Goal: Task Accomplishment & Management: Use online tool/utility

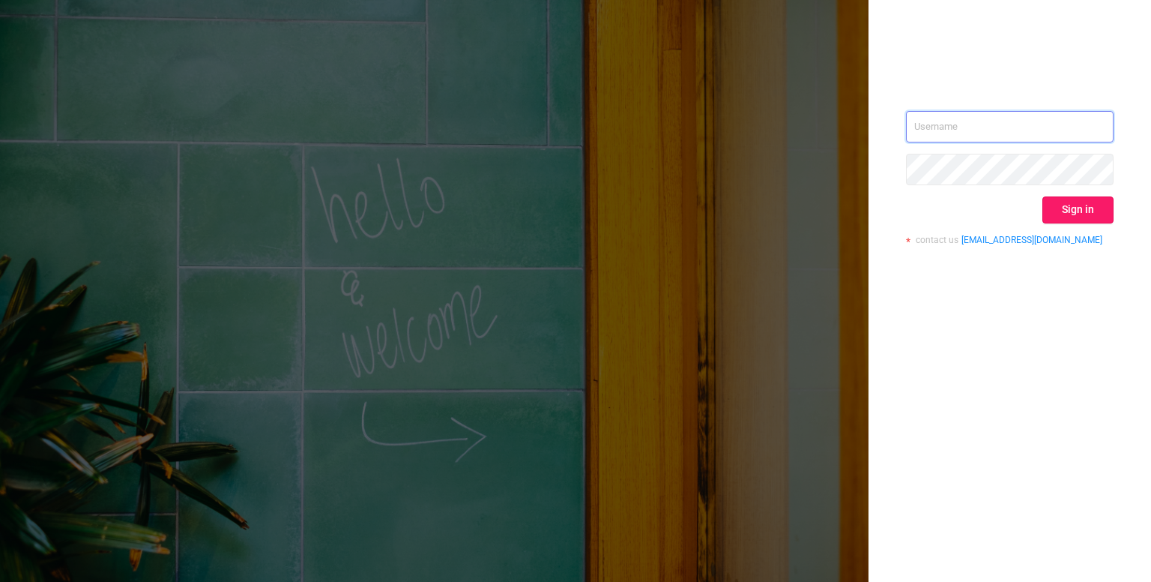
type input "[PERSON_NAME][EMAIL_ADDRESS][DOMAIN_NAME]"
click at [1081, 207] on button "Sign in" at bounding box center [1078, 209] width 71 height 27
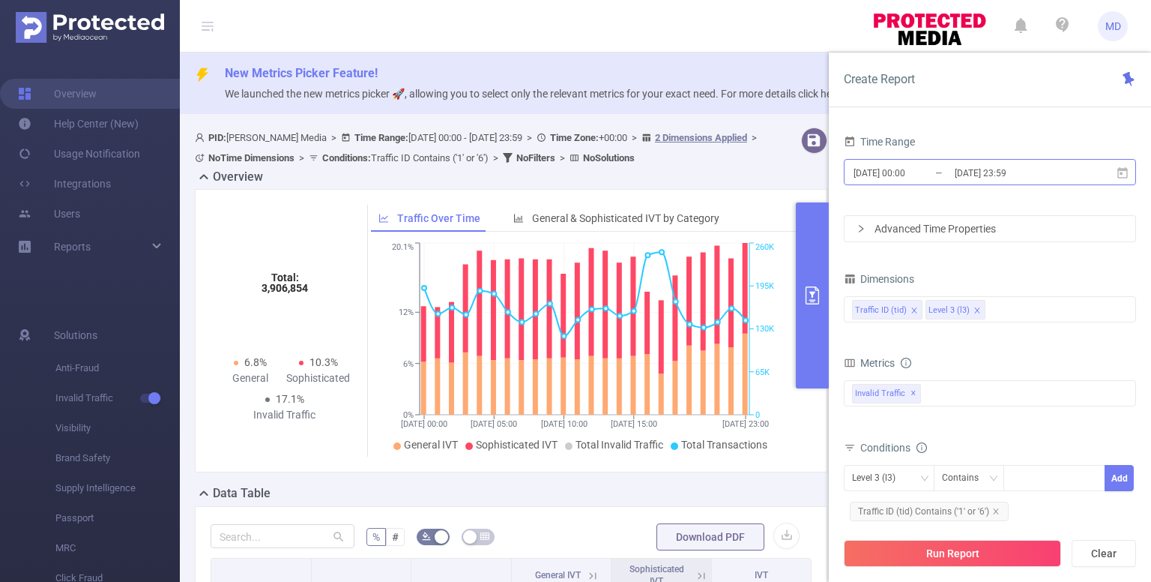
click at [892, 181] on input "[DATE] 00:00" at bounding box center [912, 173] width 121 height 20
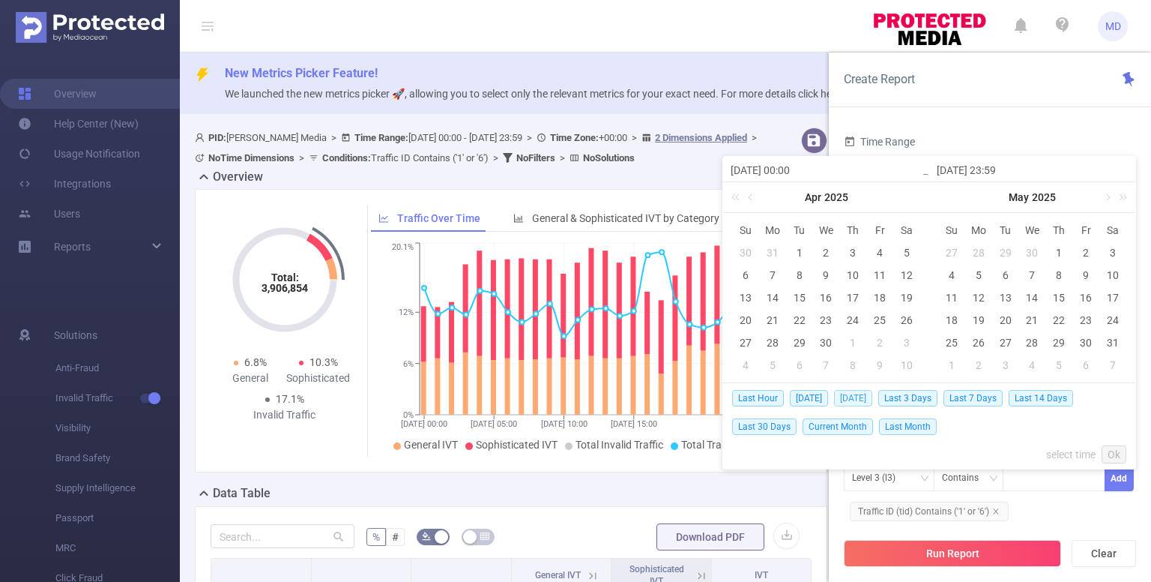
click at [849, 396] on span "[DATE]" at bounding box center [853, 398] width 38 height 16
type input "[DATE] 00:00"
type input "[DATE] 23:59"
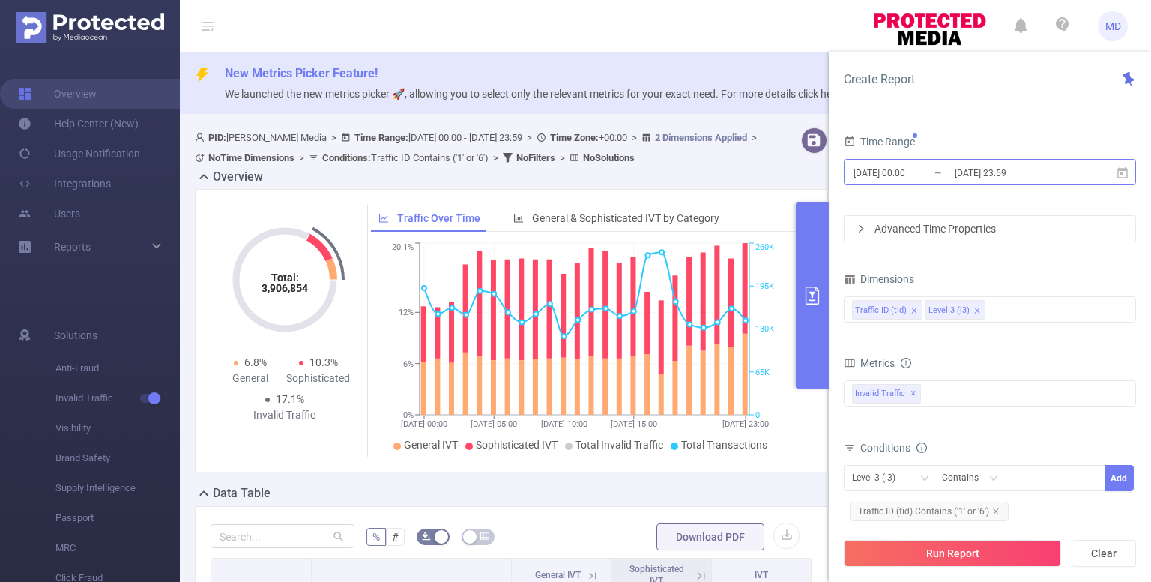
click at [882, 168] on input "[DATE] 00:00" at bounding box center [912, 173] width 121 height 20
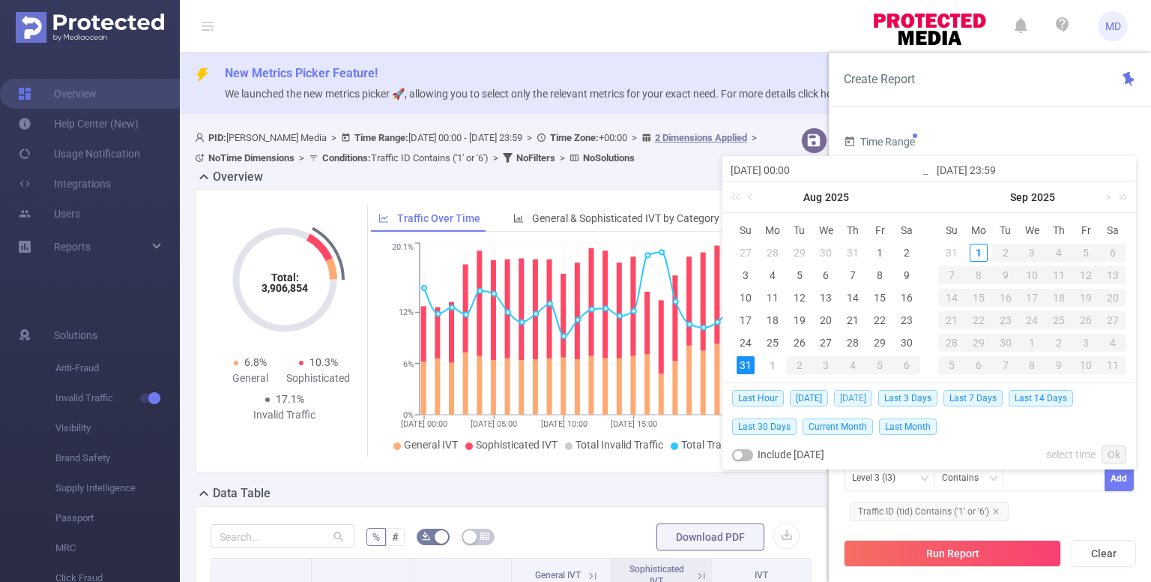
click at [846, 396] on span "[DATE]" at bounding box center [853, 398] width 38 height 16
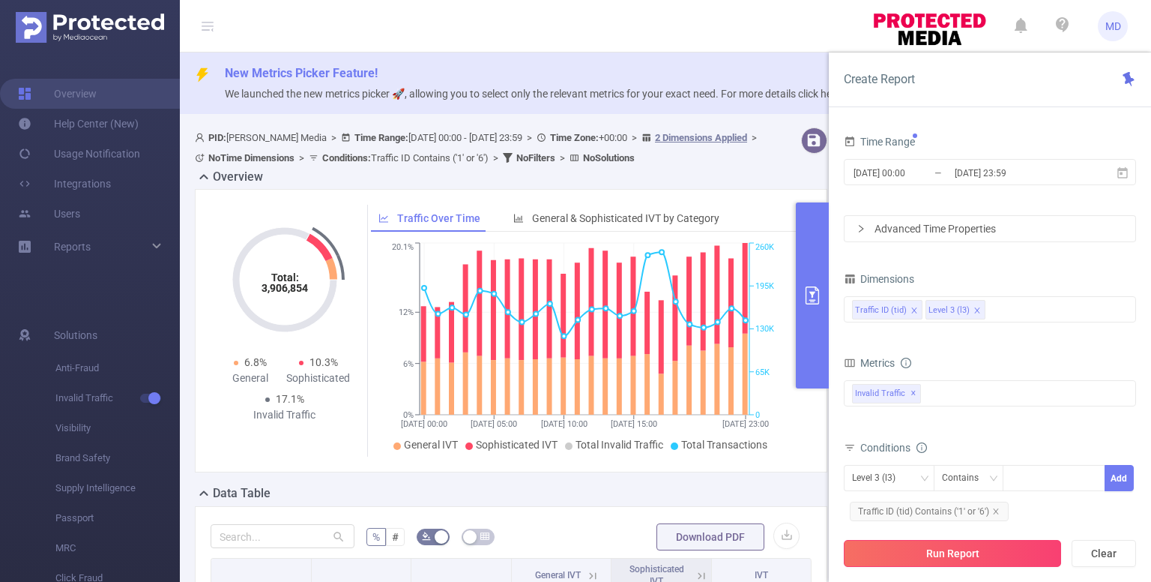
click at [969, 555] on button "Run Report" at bounding box center [952, 553] width 217 height 27
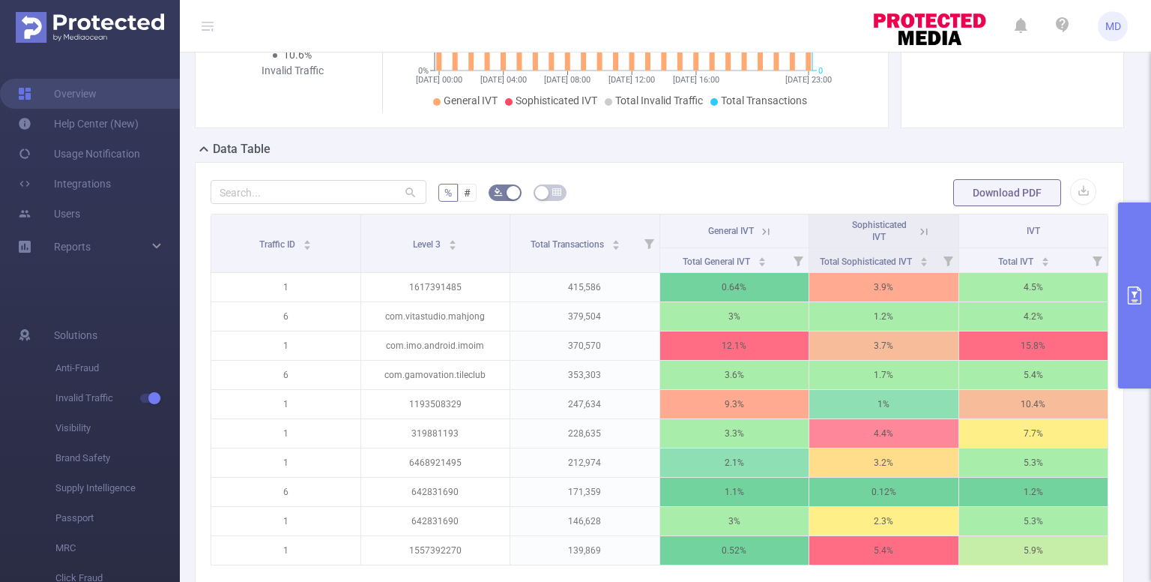
scroll to position [345, 0]
click at [1074, 195] on button "button" at bounding box center [1083, 191] width 26 height 26
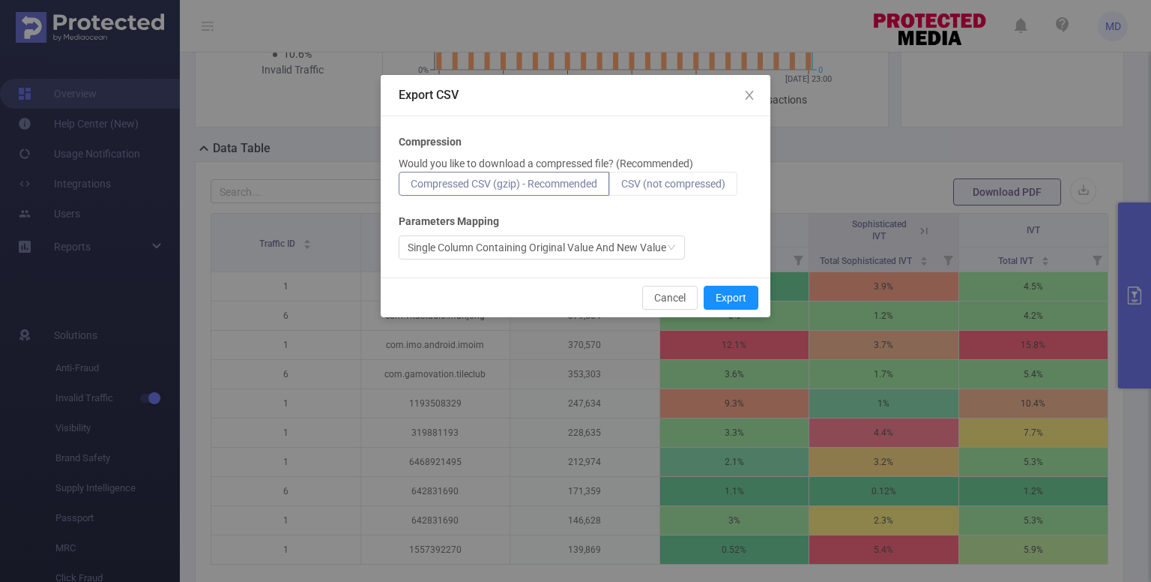
click at [690, 183] on span "CSV (not compressed)" at bounding box center [673, 184] width 104 height 12
click at [621, 187] on input "CSV (not compressed)" at bounding box center [621, 187] width 0 height 0
click at [731, 301] on button "Export" at bounding box center [731, 298] width 55 height 24
